Goal: Obtain resource: Download file/media

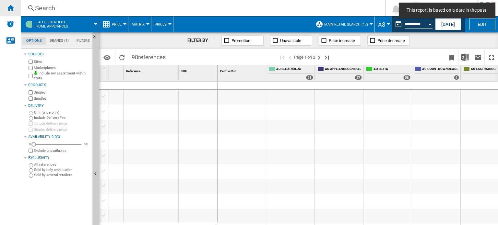
click at [10, 4] on ng-md-icon "Home" at bounding box center [10, 8] width 8 height 8
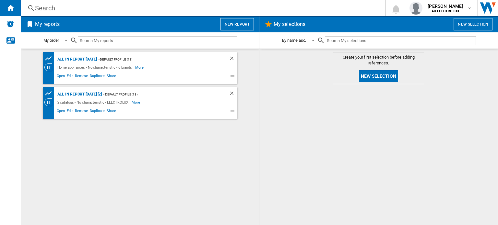
click at [77, 58] on div "All in report [DATE]" at bounding box center [76, 59] width 41 height 8
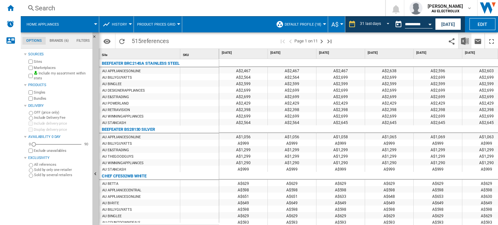
click at [464, 39] on img "Download in Excel" at bounding box center [465, 41] width 8 height 8
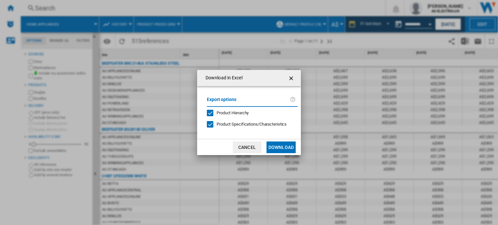
click at [210, 112] on div "Product Hierarchy" at bounding box center [210, 113] width 6 height 6
click at [208, 121] on div at bounding box center [210, 124] width 6 height 6
click at [283, 149] on button "Download" at bounding box center [280, 148] width 29 height 12
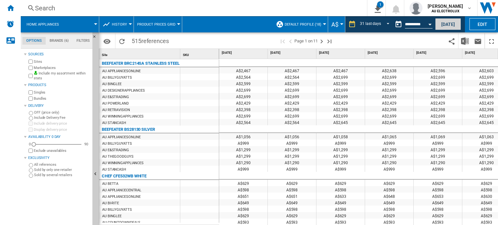
click at [442, 20] on button "[DATE]" at bounding box center [448, 24] width 26 height 12
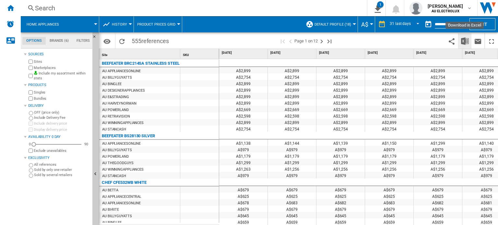
click at [463, 41] on img "Download in Excel" at bounding box center [465, 41] width 8 height 8
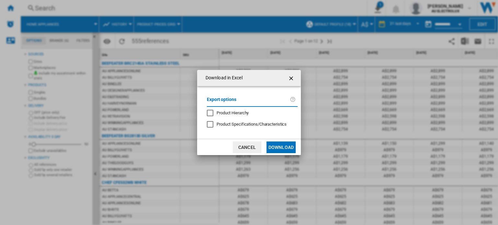
click at [284, 146] on button "Download" at bounding box center [280, 148] width 29 height 12
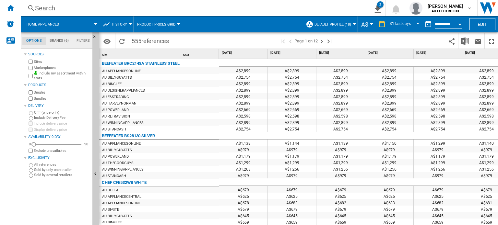
click at [372, 152] on div "A$979" at bounding box center [389, 149] width 48 height 6
